Goal: Communication & Community: Answer question/provide support

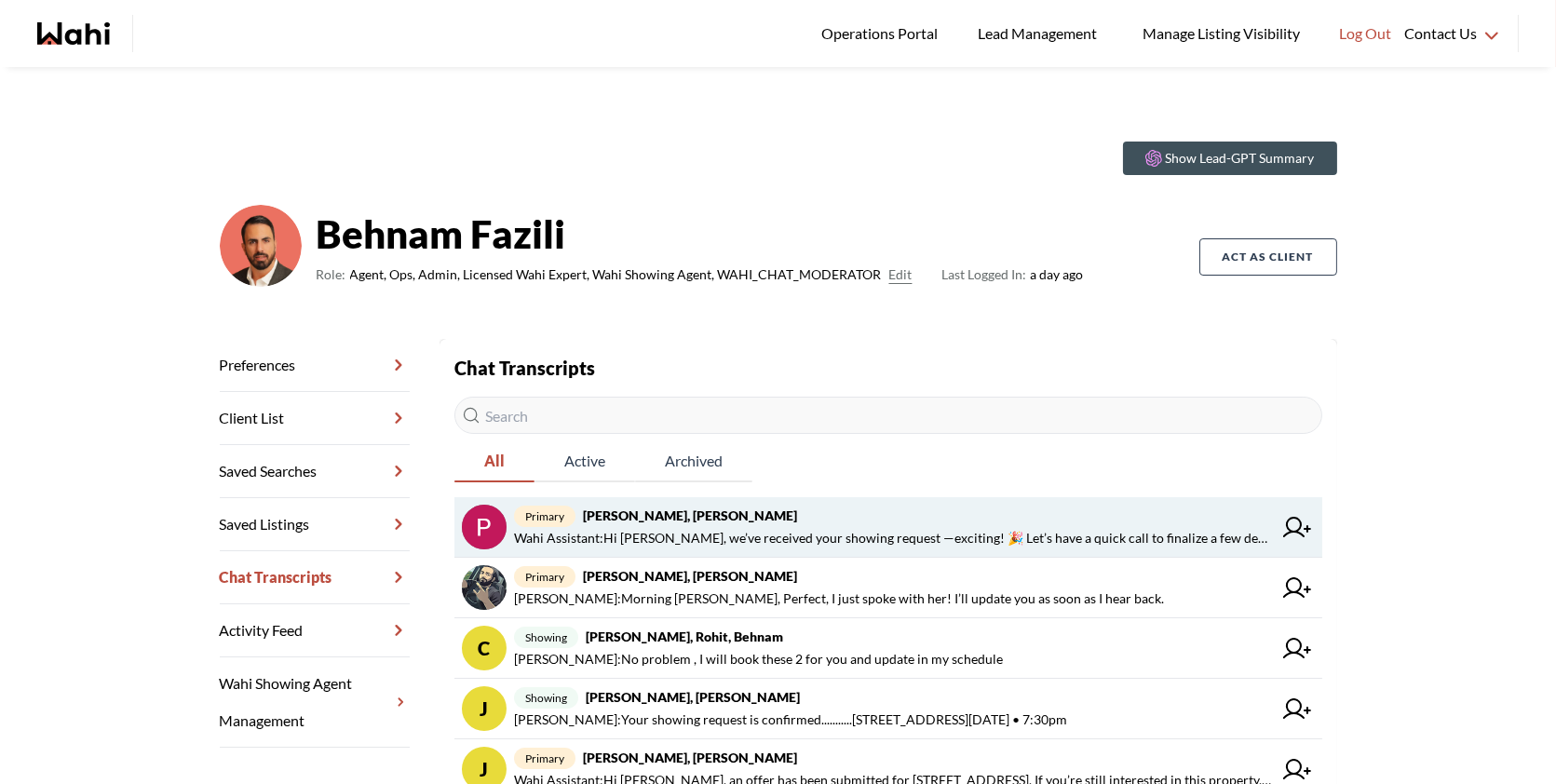
click at [801, 509] on span "primary [PERSON_NAME], [PERSON_NAME]" at bounding box center [892, 515] width 758 height 23
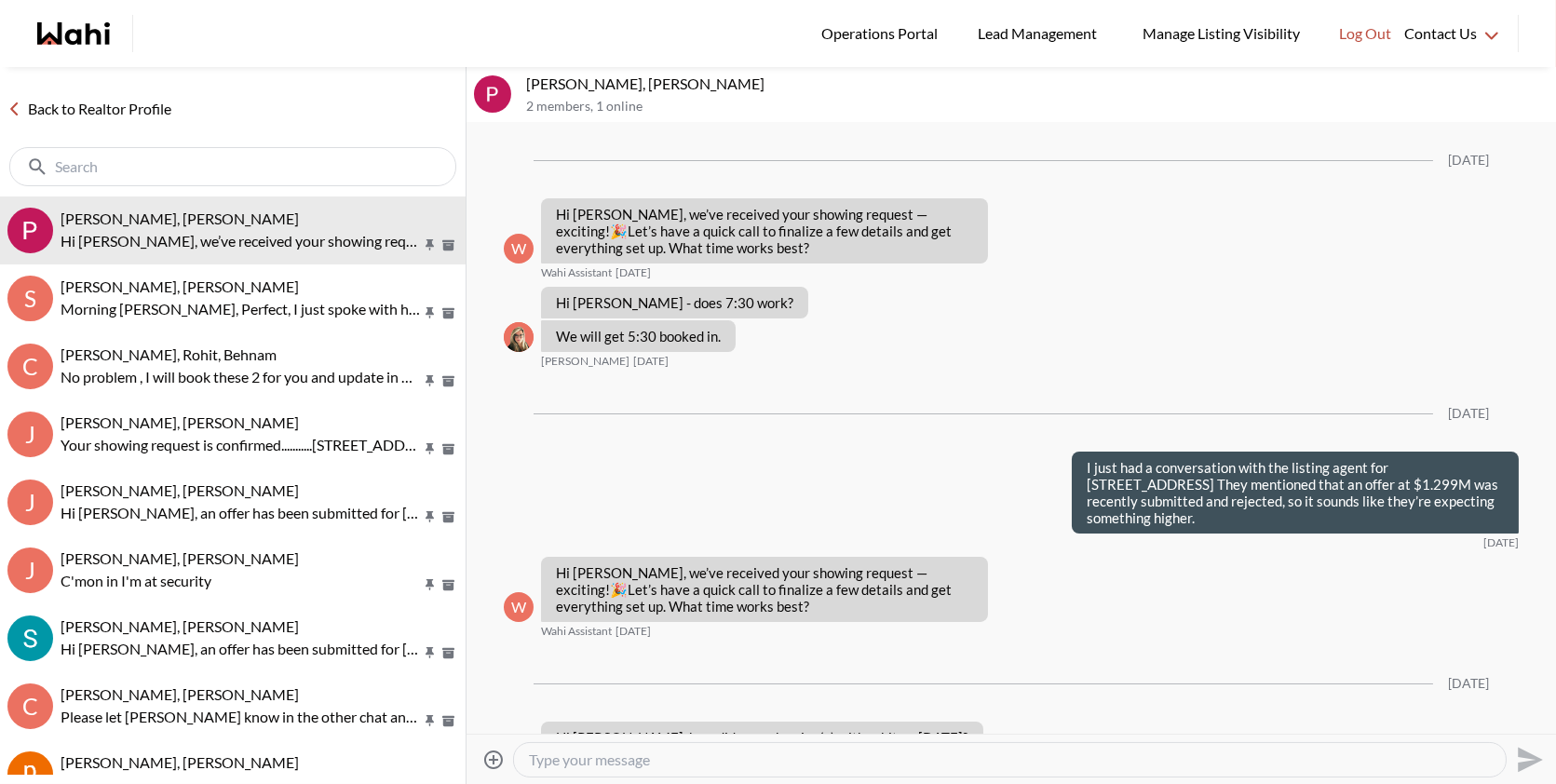
scroll to position [3573, 0]
